Goal: Task Accomplishment & Management: Use online tool/utility

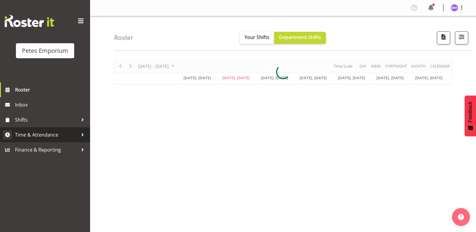
click at [47, 138] on span "Time & Attendance" at bounding box center [46, 134] width 63 height 9
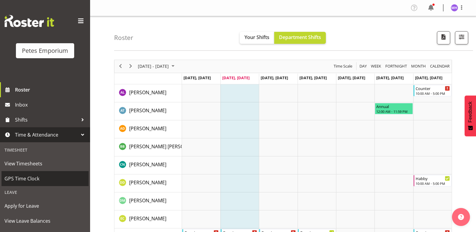
click at [34, 179] on span "GPS Time Clock" at bounding box center [45, 178] width 81 height 9
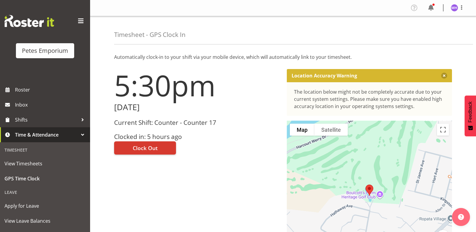
click at [155, 191] on div "5:30pm [DATE] Current Shift: Counter - Counter 17 Clocked in: 5 hours ago Clock…" at bounding box center [197, 169] width 173 height 209
click at [154, 142] on button "Clock Out" at bounding box center [145, 148] width 62 height 13
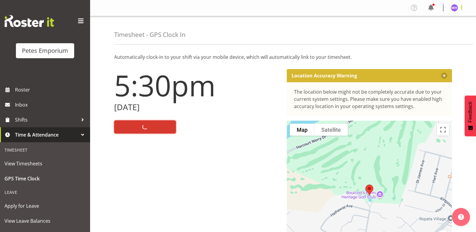
click at [465, 7] on span at bounding box center [461, 7] width 7 height 7
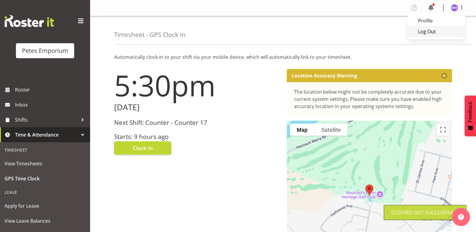
click at [429, 29] on link "Log Out" at bounding box center [437, 31] width 58 height 11
